Goal: Find specific page/section: Find specific page/section

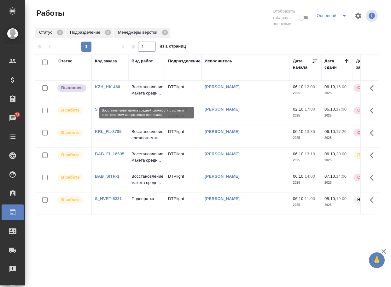
click at [144, 96] on p "Восстановление макета средн..." at bounding box center [147, 90] width 30 height 13
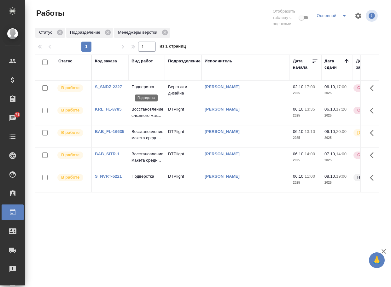
click at [147, 86] on p "Подверстка" at bounding box center [147, 87] width 30 height 6
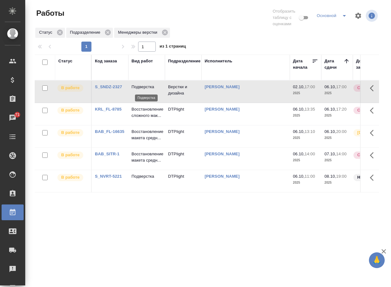
click at [148, 87] on p "Подверстка" at bounding box center [147, 87] width 30 height 6
click at [153, 90] on p "Подверстка" at bounding box center [147, 87] width 30 height 6
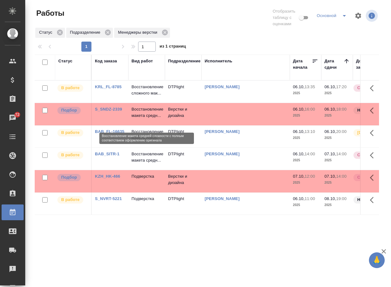
click at [140, 119] on p "Восстановление макета средн..." at bounding box center [147, 112] width 30 height 13
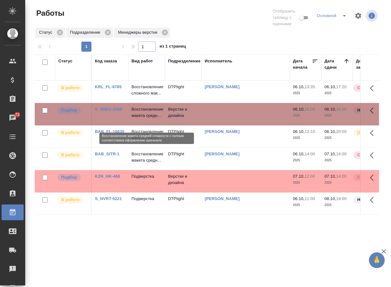
click at [140, 119] on p "Восстановление макета средн..." at bounding box center [147, 112] width 30 height 13
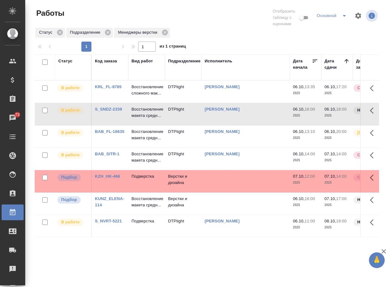
click at [108, 209] on div "KUNZ_ELENA-114" at bounding box center [110, 202] width 30 height 13
click at [110, 208] on link "KUNZ_ELENA-114" at bounding box center [109, 202] width 29 height 11
click at [147, 209] on p "Восстановление макета средн..." at bounding box center [147, 202] width 30 height 13
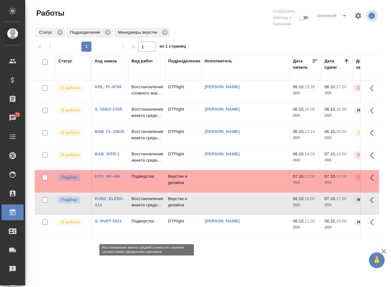
click at [147, 209] on p "Восстановление макета средн..." at bounding box center [147, 202] width 30 height 13
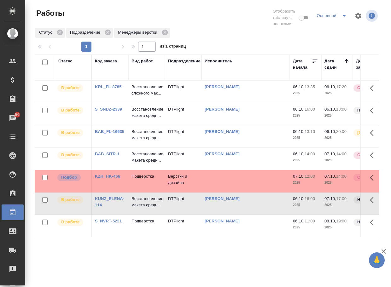
click at [109, 179] on link "KZH_HK-466" at bounding box center [107, 176] width 25 height 5
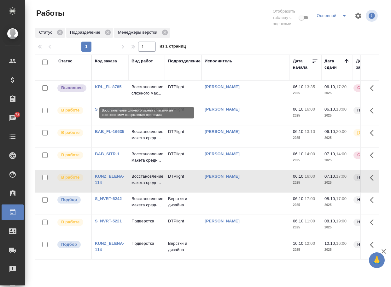
click at [150, 89] on p "Восстановление сложного мак..." at bounding box center [147, 90] width 30 height 13
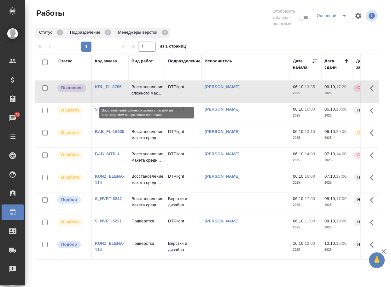
click at [150, 89] on p "Восстановление сложного мак..." at bounding box center [147, 90] width 30 height 13
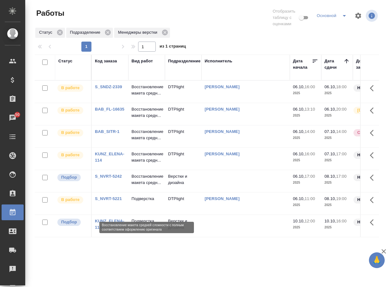
click at [144, 186] on p "Восстановление макета средн..." at bounding box center [147, 180] width 30 height 13
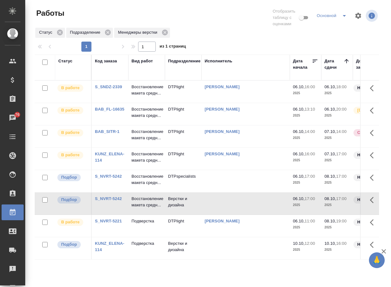
click at [109, 179] on link "S_NVRT-5242" at bounding box center [108, 176] width 27 height 5
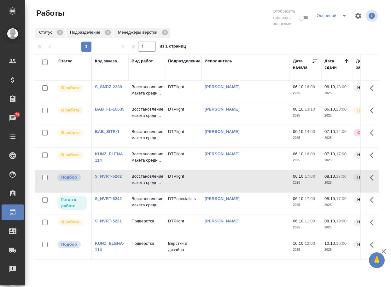
scroll to position [15, 0]
click at [155, 247] on p "Подверстка" at bounding box center [147, 244] width 30 height 6
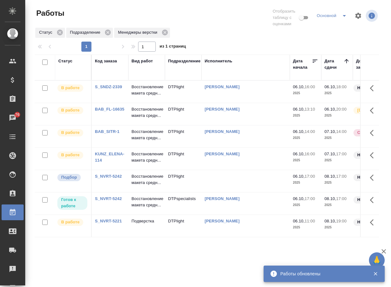
scroll to position [0, 0]
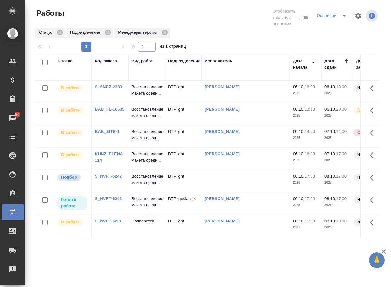
click at [106, 224] on link "S_NVRT-5221" at bounding box center [108, 221] width 27 height 5
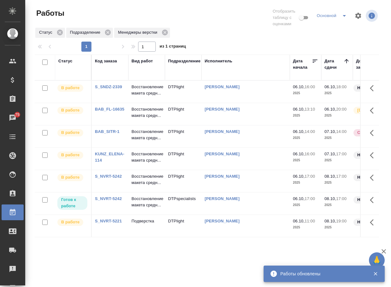
click at [110, 179] on link "S_NVRT-5242" at bounding box center [108, 176] width 27 height 5
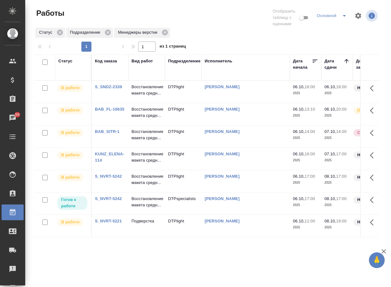
click at [111, 179] on link "S_NVRT-5242" at bounding box center [108, 176] width 27 height 5
click at [147, 209] on p "Восстановление макета средн..." at bounding box center [147, 202] width 30 height 13
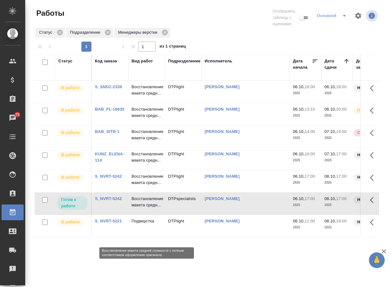
click at [147, 209] on p "Восстановление макета средн..." at bounding box center [147, 202] width 30 height 13
